Goal: Use online tool/utility: Use online tool/utility

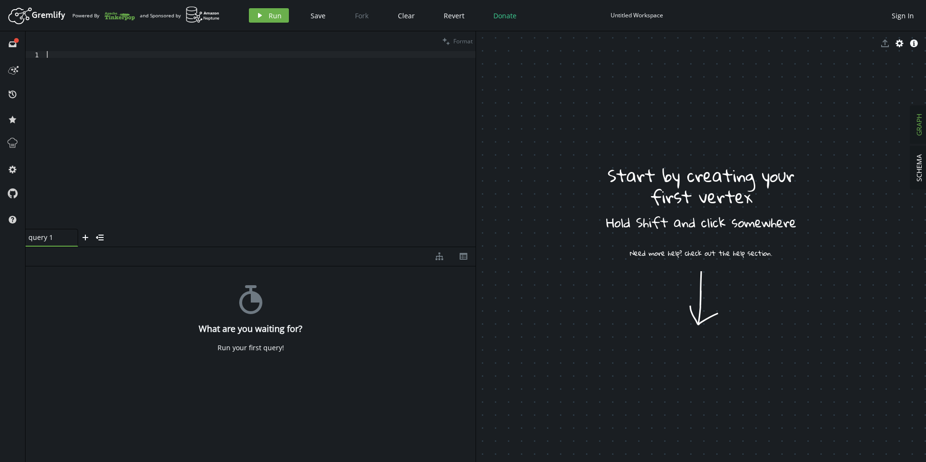
click at [239, 95] on div at bounding box center [260, 146] width 431 height 191
paste textarea "g.V().has('User', 'screen_name', screen_name).[PERSON_NAME]().has('hashtags', t…"
type textarea "g.V().has('User', 'screen_name', screen_name).[PERSON_NAME]().has('hashtags', t…"
click at [272, 18] on span "Run" at bounding box center [275, 15] width 13 height 9
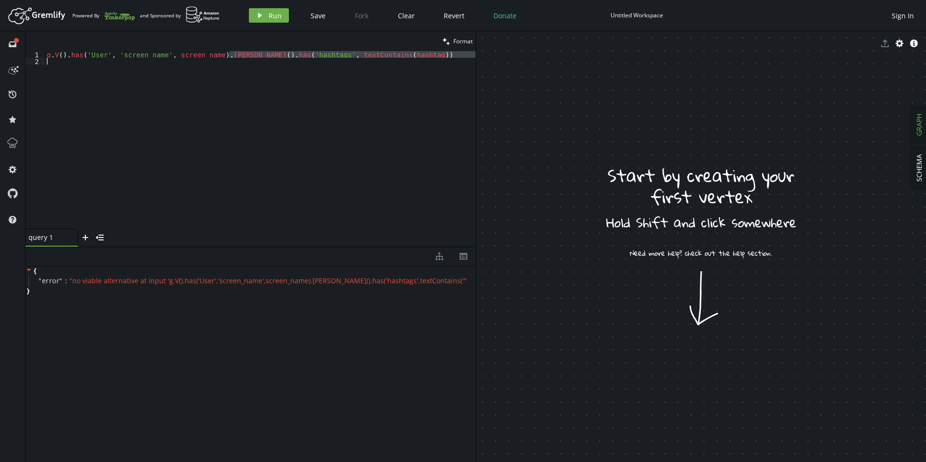
drag, startPoint x: 229, startPoint y: 55, endPoint x: 373, endPoint y: 60, distance: 143.8
click at [373, 60] on div "g . V ( ) . has ( 'User' , 'screen_name' , screen_name ) . [PERSON_NAME] ( ) . …" at bounding box center [260, 146] width 431 height 191
type textarea "g.V().has('User', 'screen_name', screen_name).[PERSON_NAME]().has('hashtags', t…"
click at [372, 60] on div "g . V ( ) . has ( 'User' , 'screen_name' , screen_name ) . [PERSON_NAME] ( ) . …" at bounding box center [260, 140] width 431 height 178
drag, startPoint x: 368, startPoint y: 54, endPoint x: 239, endPoint y: 56, distance: 129.2
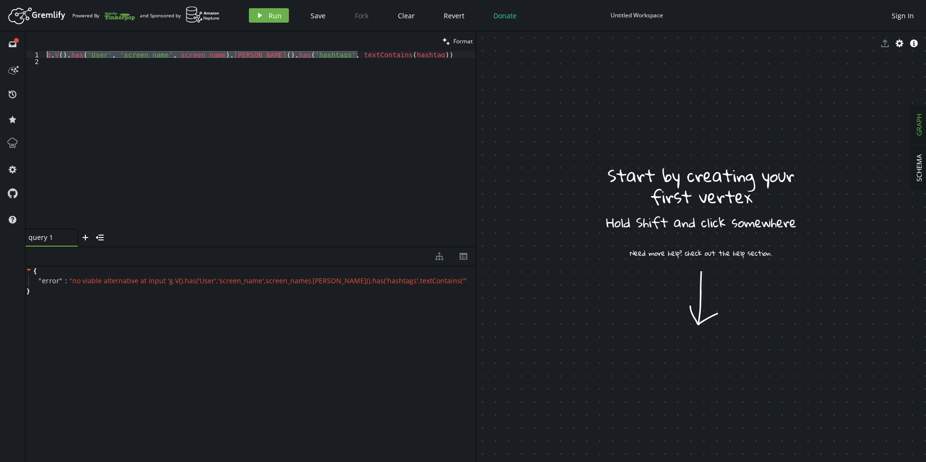
click at [231, 51] on div "clean Format 1 2 g . V ( ) . has ( 'User' , 'screen_name' , screen_name ) . [PE…" at bounding box center [251, 139] width 450 height 216
click at [239, 57] on div "g . V ( ) . has ( 'User' , 'screen_name' , screen_name ) . [PERSON_NAME] ( ) . …" at bounding box center [260, 140] width 431 height 178
drag, startPoint x: 202, startPoint y: 54, endPoint x: 371, endPoint y: 55, distance: 169.3
click at [371, 55] on div "g . V ( ) . has ( 'User' , 'screen_name' , screen_name ) . [PERSON_NAME] ( ) . …" at bounding box center [260, 146] width 431 height 191
click at [181, 53] on div "g . V ( ) . has ( 'User' , 'screen_name' , screen_name ) . [PERSON_NAME] ( ) . …" at bounding box center [260, 146] width 431 height 191
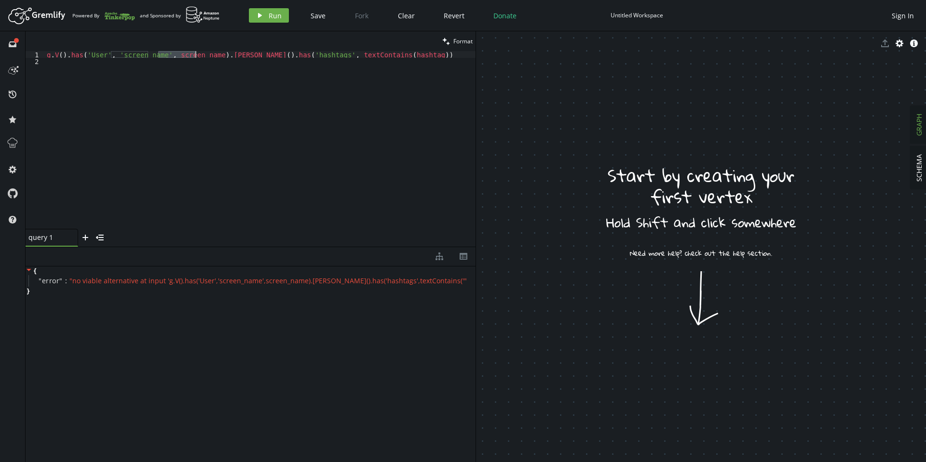
click at [181, 53] on div "g . V ( ) . has ( 'User' , 'screen_name' , screen_name ) . [PERSON_NAME] ( ) . …" at bounding box center [260, 146] width 431 height 191
click at [335, 51] on div "g . V ( ) . has ( 'User' , 'screen_name' , "[PERSON_NAME]" ) . [PERSON_NAME] ( …" at bounding box center [260, 146] width 431 height 191
click at [335, 55] on div "g . V ( ) . has ( 'User' , 'screen_name' , "[PERSON_NAME]" ) . [PERSON_NAME] ( …" at bounding box center [260, 146] width 431 height 191
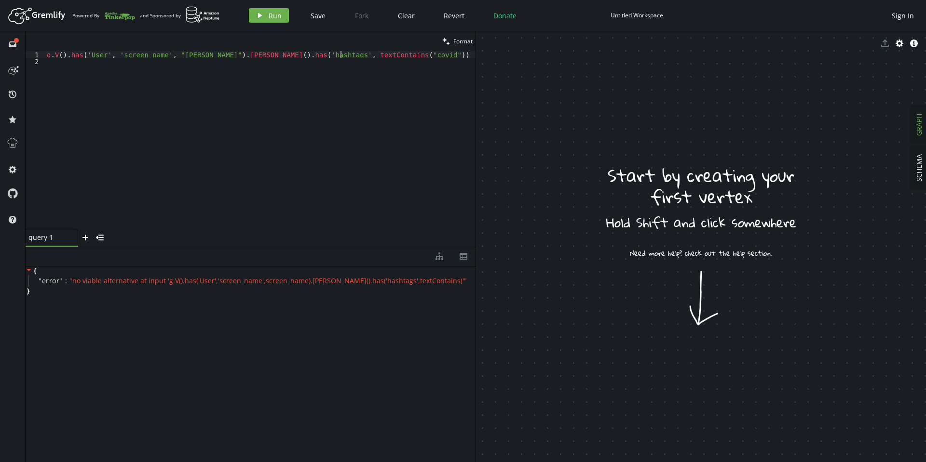
scroll to position [0, 294]
click at [280, 14] on span "Run" at bounding box center [275, 15] width 13 height 9
click at [29, 272] on icon at bounding box center [29, 270] width 7 height 7
click at [86, 281] on span "" no viable alternative at input 'g.V().has('User','screen_name',"[PERSON_NAME]…" at bounding box center [276, 280] width 414 height 9
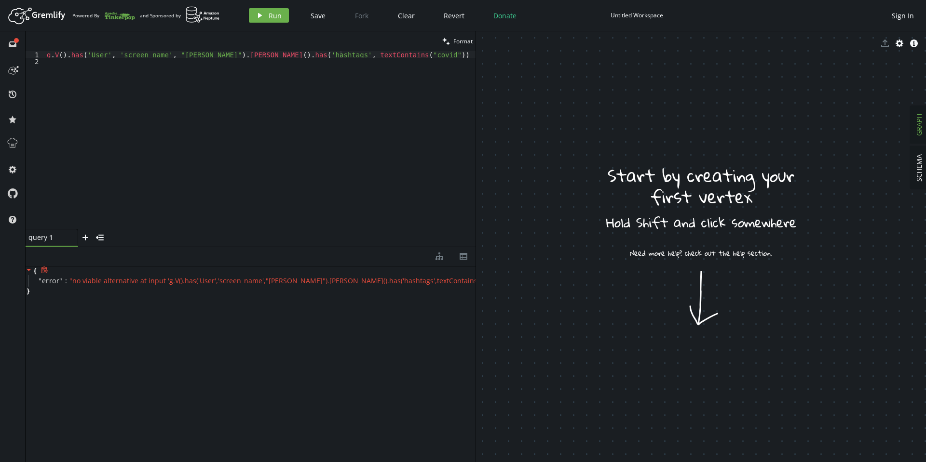
click at [358, 281] on span "" no viable alternative at input 'g.V().has('User','screen_name',"[PERSON_NAME]…" at bounding box center [276, 280] width 414 height 9
drag, startPoint x: 223, startPoint y: 55, endPoint x: 377, endPoint y: 55, distance: 153.8
click at [377, 55] on div "g . V ( ) . has ( 'User' , 'screen_name' , "[PERSON_NAME]" ) . [PERSON_NAME] ( …" at bounding box center [260, 146] width 431 height 191
click at [281, 15] on button "play Run" at bounding box center [269, 15] width 40 height 14
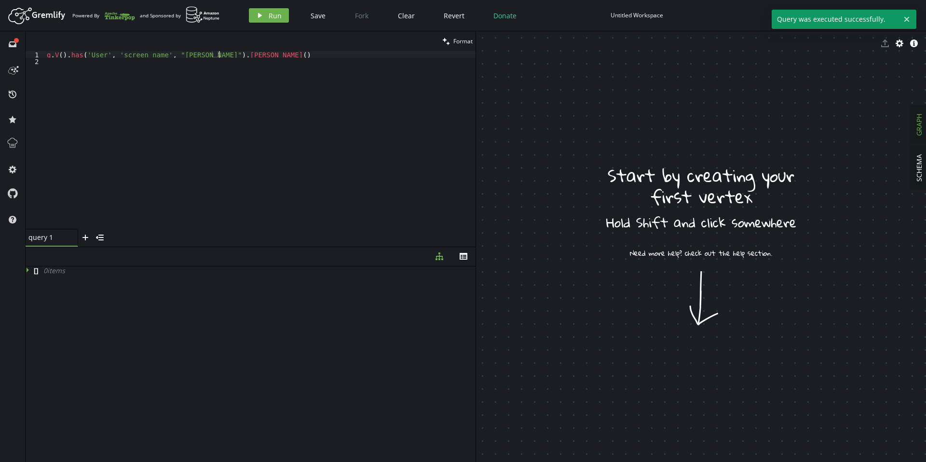
click at [229, 54] on div "g . V ( ) . has ( 'User' , 'screen_name' , "[PERSON_NAME]" ) . [PERSON_NAME] ( )" at bounding box center [260, 146] width 431 height 191
type textarea "g.V().has('User', 'screen_name', "[PERSON_NAME]").[PERSON_NAME]()"
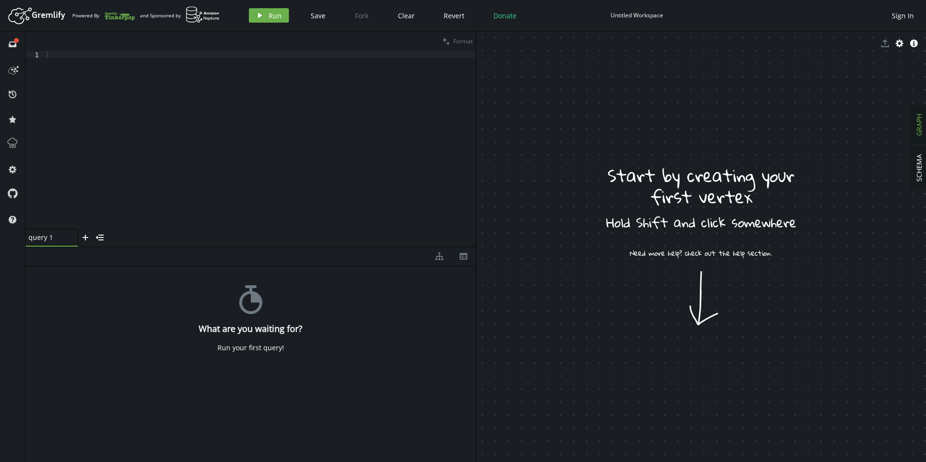
click at [209, 38] on div "clean Format" at bounding box center [251, 41] width 450 height 20
click at [197, 50] on div "clean Format" at bounding box center [251, 41] width 450 height 20
click at [183, 62] on div at bounding box center [260, 146] width 431 height 191
click at [242, 56] on div "g . V ( ) . has ( 'User' , 'screen_name' , "[PERSON_NAME]" ) . [PERSON_NAME] ( )" at bounding box center [260, 146] width 431 height 191
paste textarea ".has('hashtags', textContains(hashtag))"
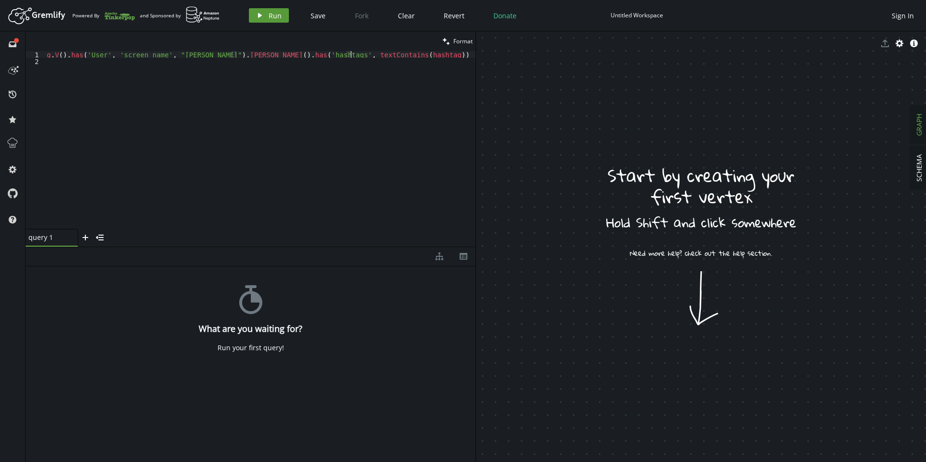
click at [272, 13] on span "Run" at bounding box center [275, 15] width 13 height 9
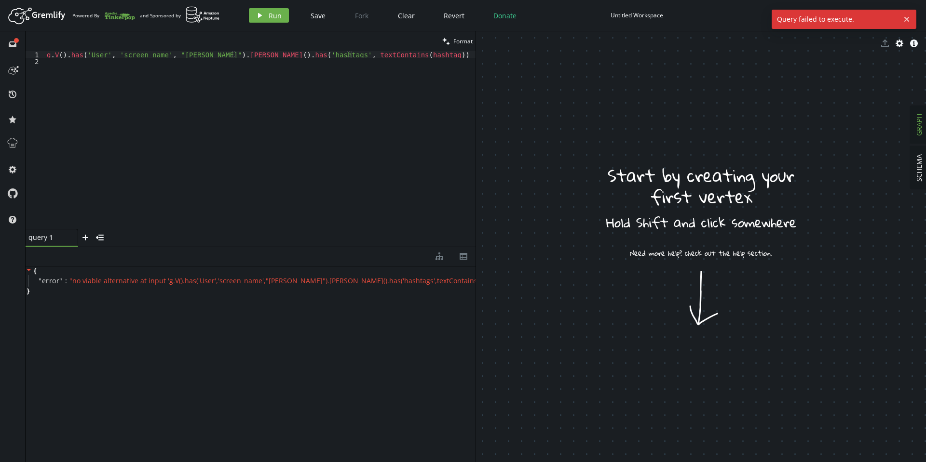
click at [327, 52] on div "g . V ( ) . has ( 'User' , 'screen_name' , "[PERSON_NAME]" ) . [PERSON_NAME] ( …" at bounding box center [260, 146] width 431 height 191
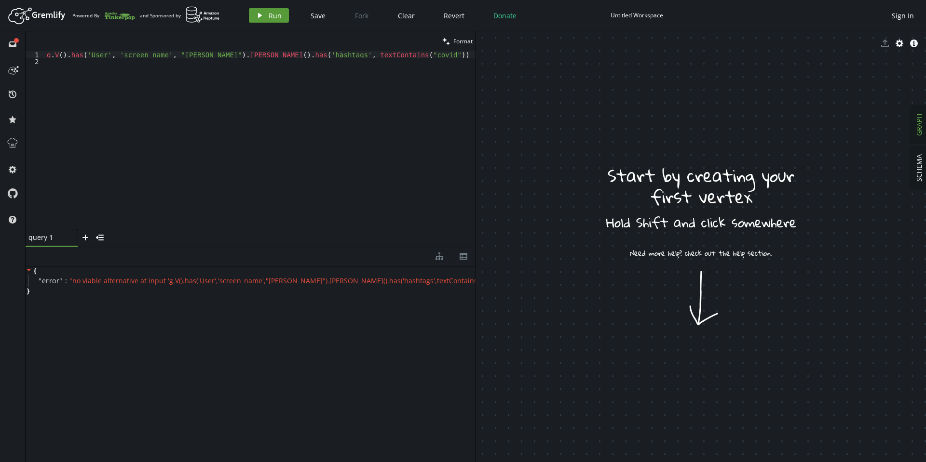
drag, startPoint x: 258, startPoint y: 16, endPoint x: 255, endPoint y: 90, distance: 73.9
click at [259, 15] on icon "button" at bounding box center [260, 15] width 4 height 5
click at [295, 56] on div "g . V ( ) . has ( 'User' , 'screen_name' , "[PERSON_NAME]" ) . [PERSON_NAME] ( …" at bounding box center [260, 146] width 431 height 191
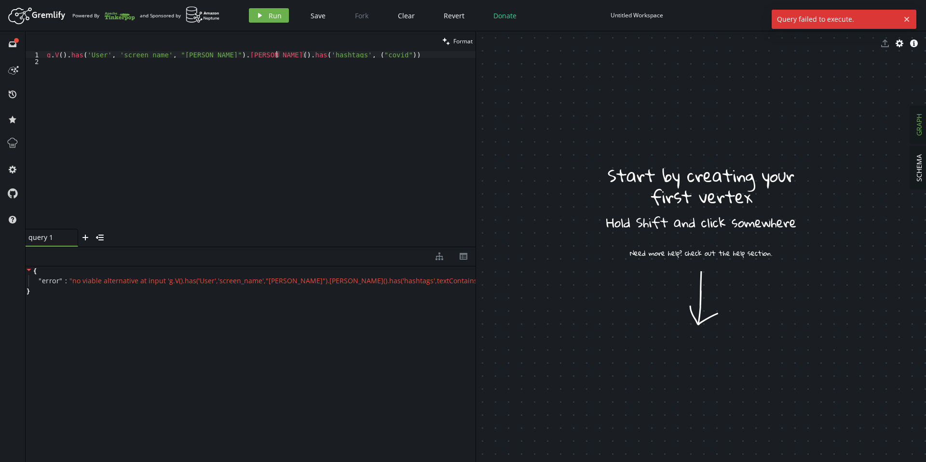
scroll to position [0, 259]
type textarea "g.V().has('User', 'screen_name', "ibtesam").bothE().has('hashtags', "covid")"
click at [271, 13] on span "Run" at bounding box center [275, 15] width 13 height 9
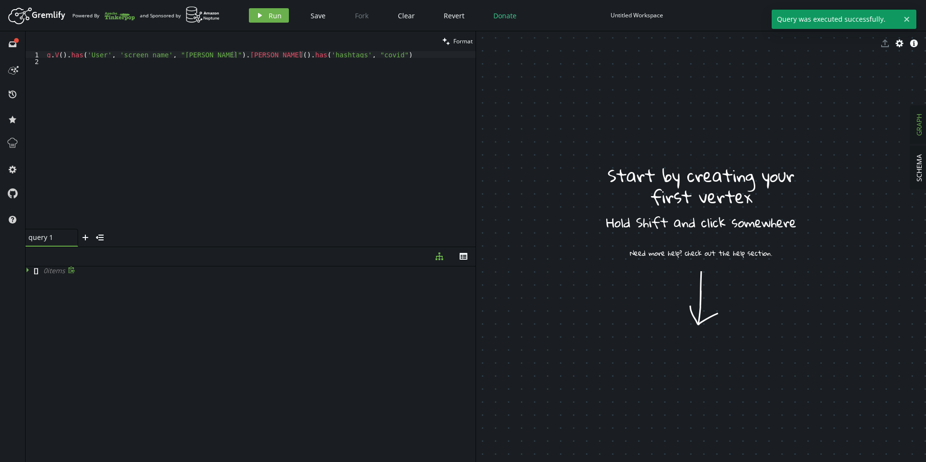
click at [27, 270] on icon at bounding box center [28, 270] width 2 height 5
